Goal: Navigation & Orientation: Find specific page/section

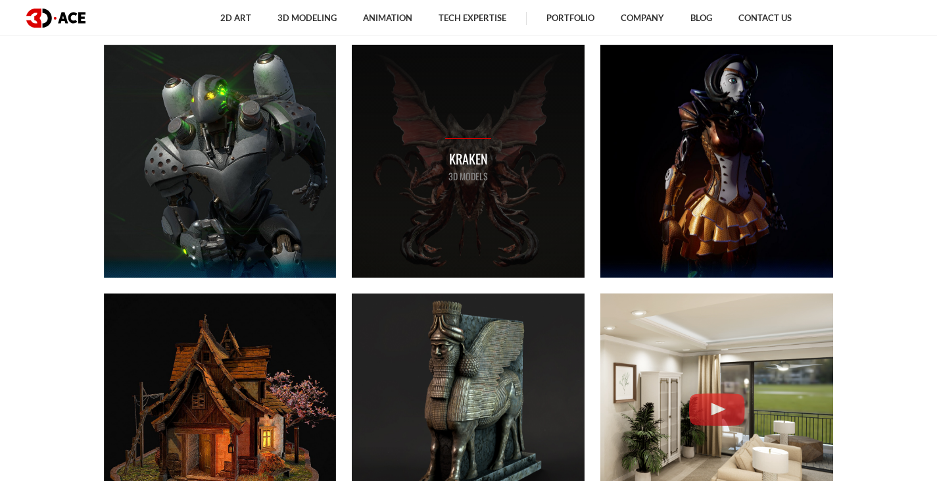
scroll to position [789, 0]
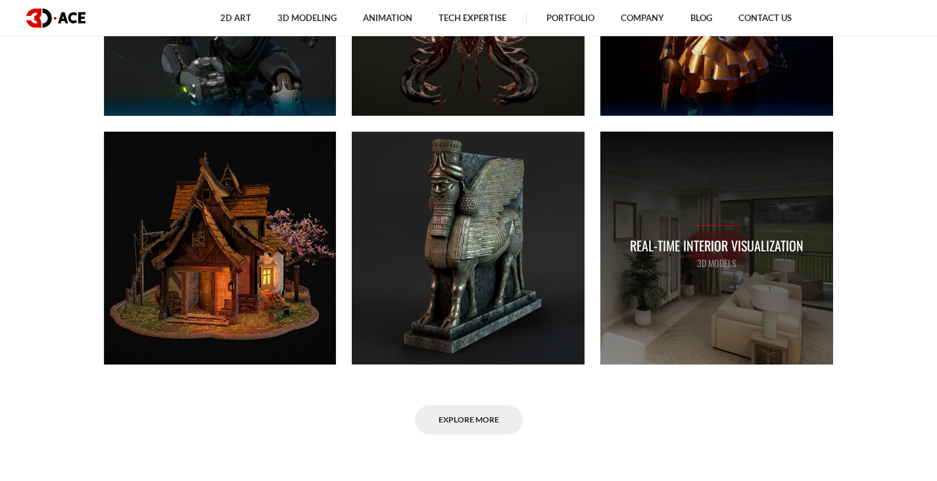
click at [705, 251] on p "Real-time Interior Visualization" at bounding box center [717, 245] width 174 height 20
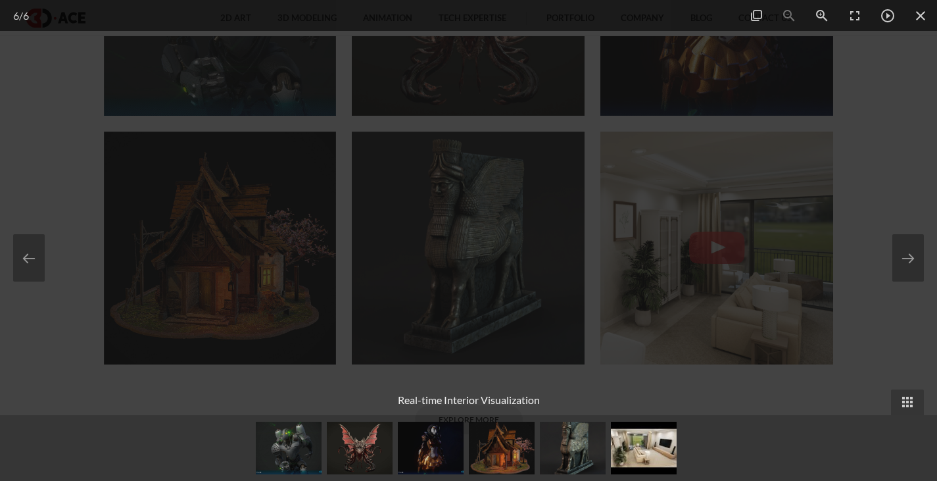
click at [783, 237] on div at bounding box center [468, 240] width 937 height 481
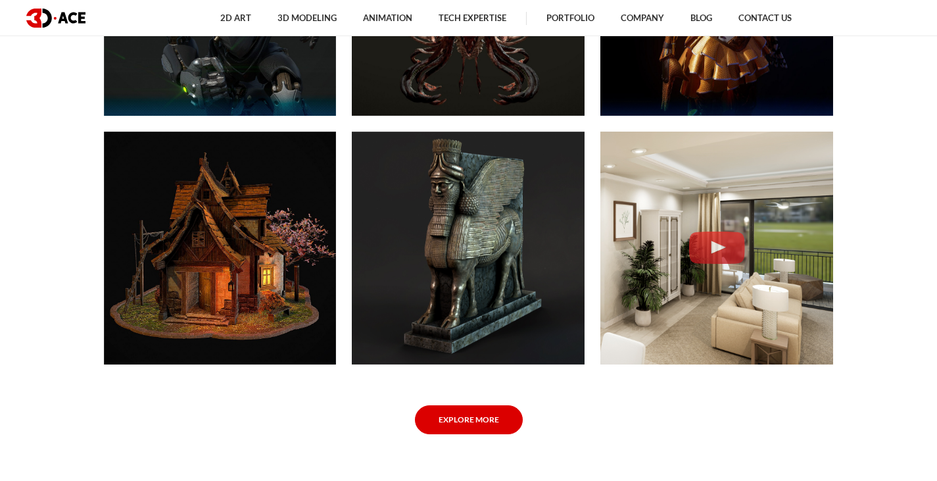
click at [477, 412] on link "Explore More" at bounding box center [469, 420] width 108 height 30
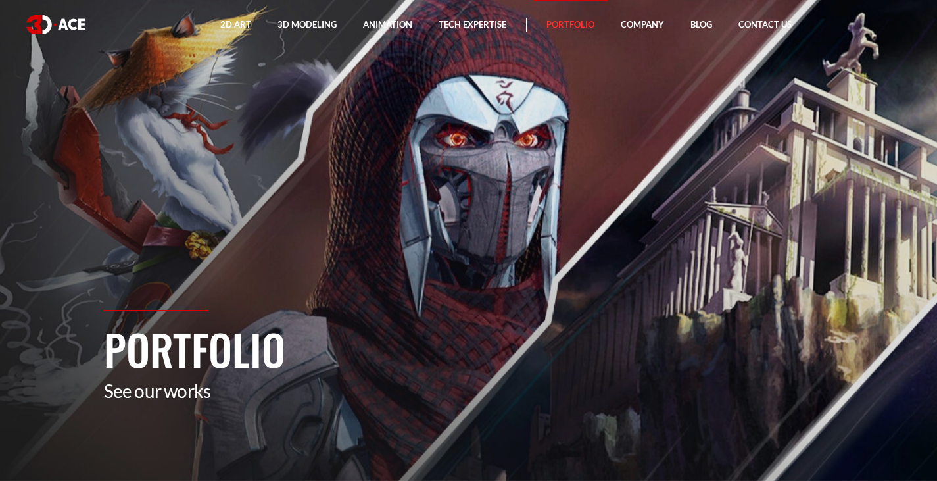
drag, startPoint x: 842, startPoint y: 314, endPoint x: 847, endPoint y: 72, distance: 242.1
